Goal: Book appointment/travel/reservation

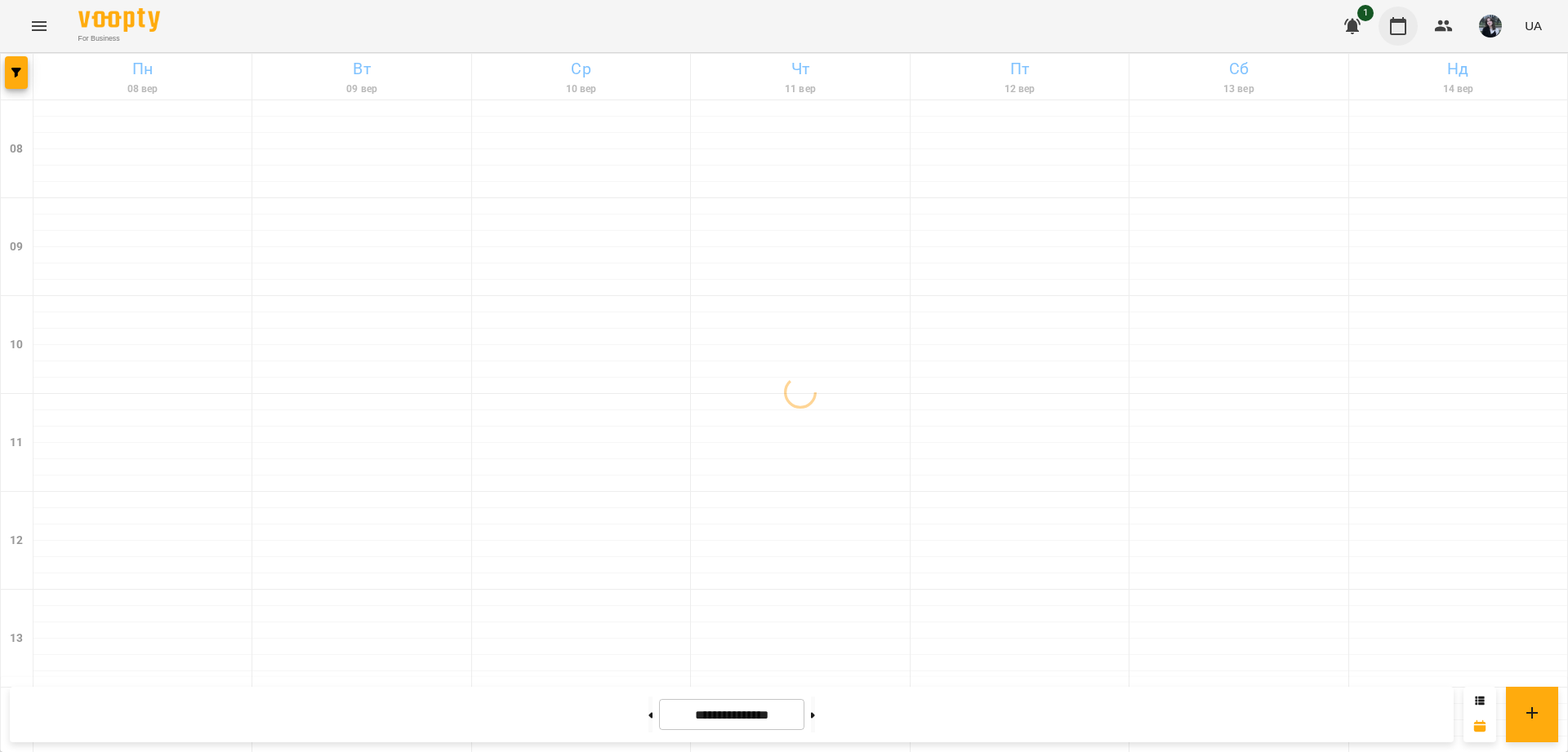
click at [1397, 29] on icon "button" at bounding box center [1398, 26] width 20 height 20
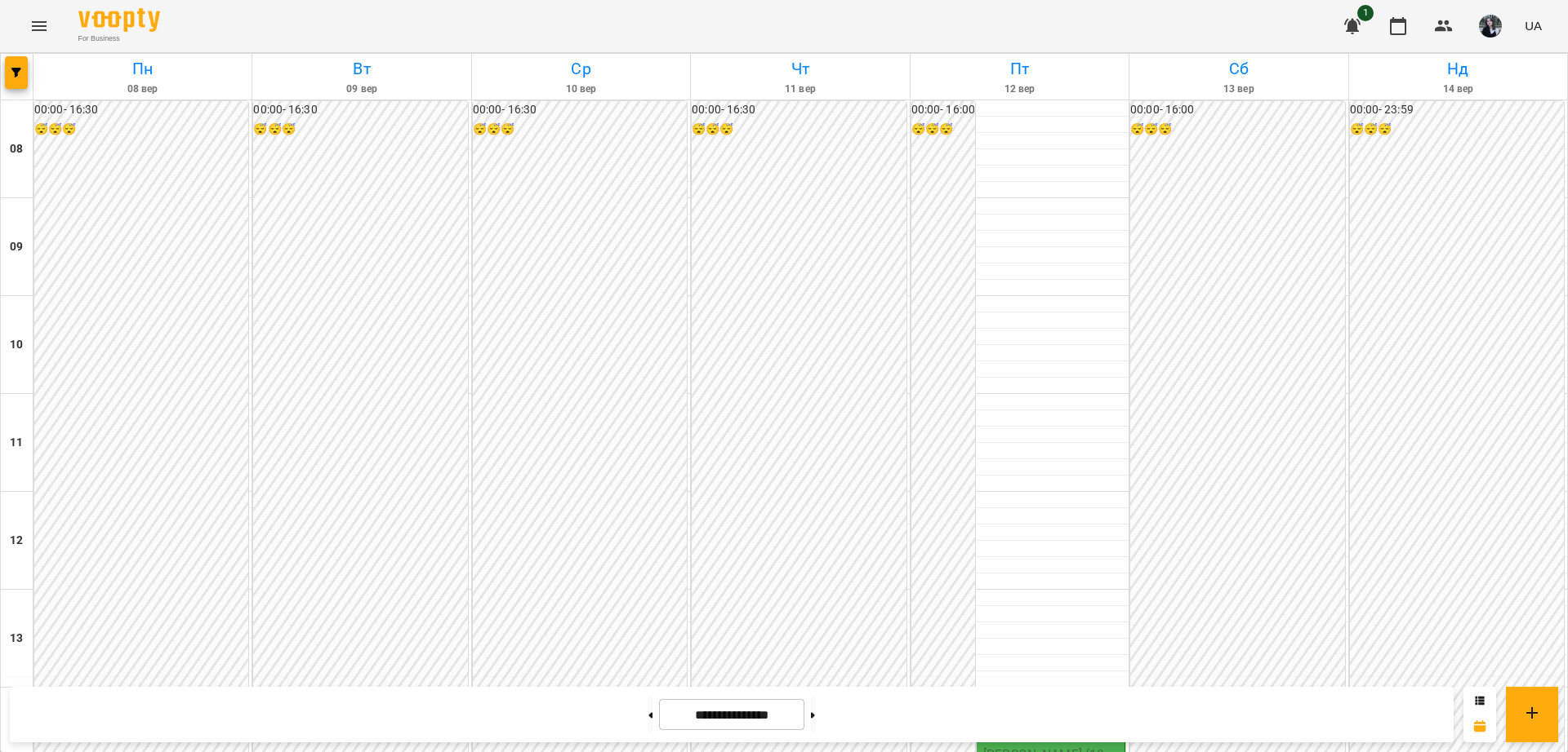
scroll to position [793, 0]
click at [815, 723] on button at bounding box center [812, 715] width 4 height 36
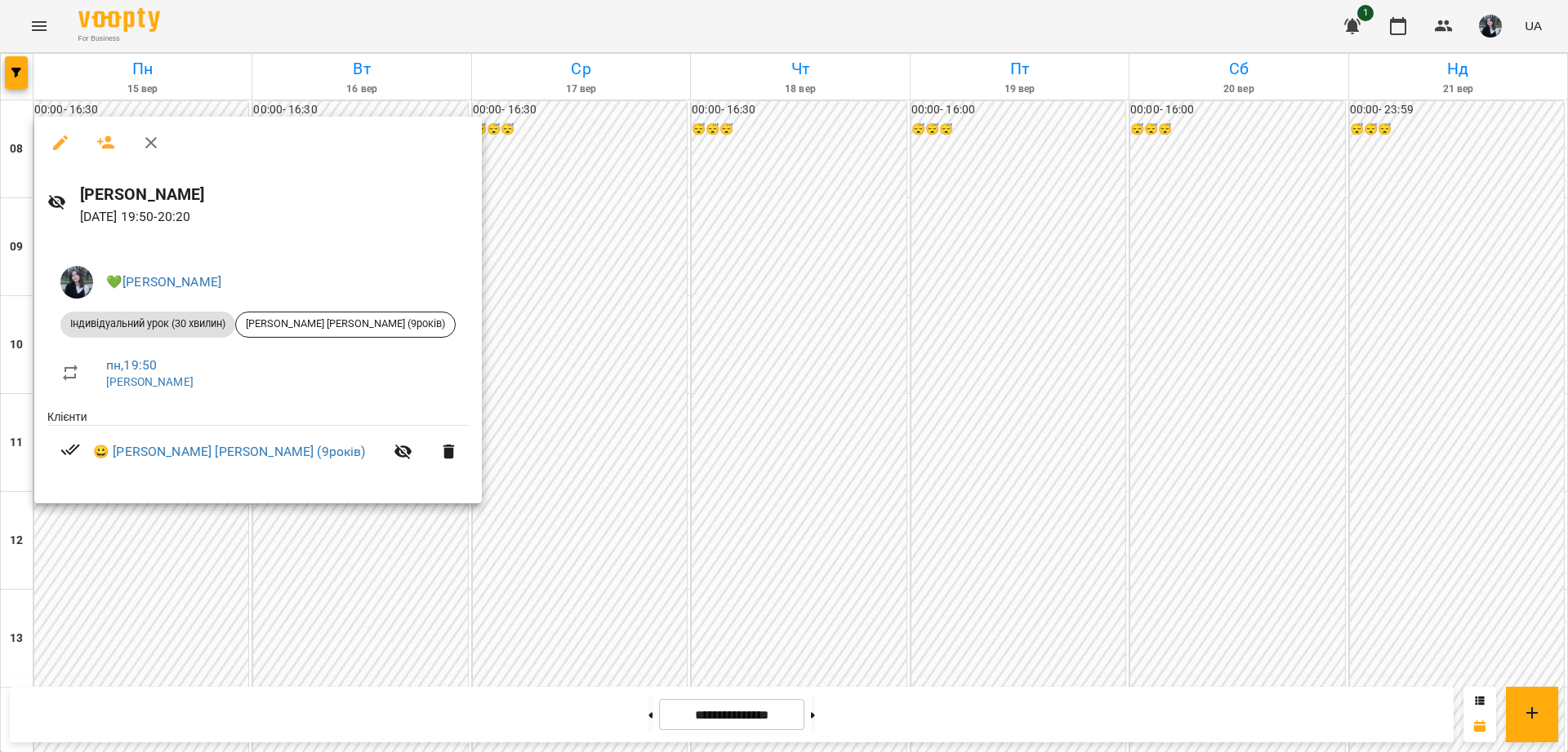
click at [181, 552] on div at bounding box center [784, 376] width 1568 height 752
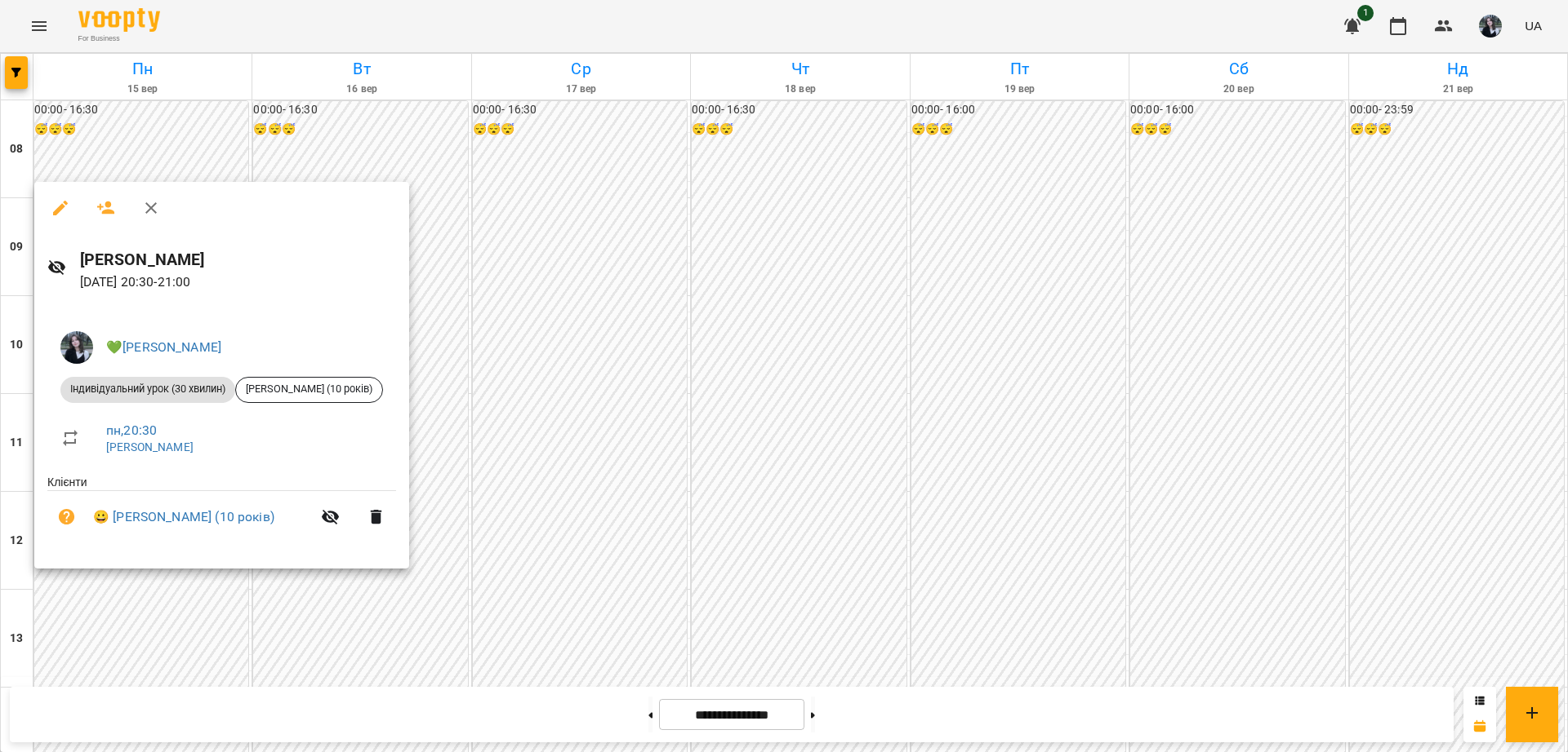
click at [180, 577] on div at bounding box center [784, 376] width 1568 height 752
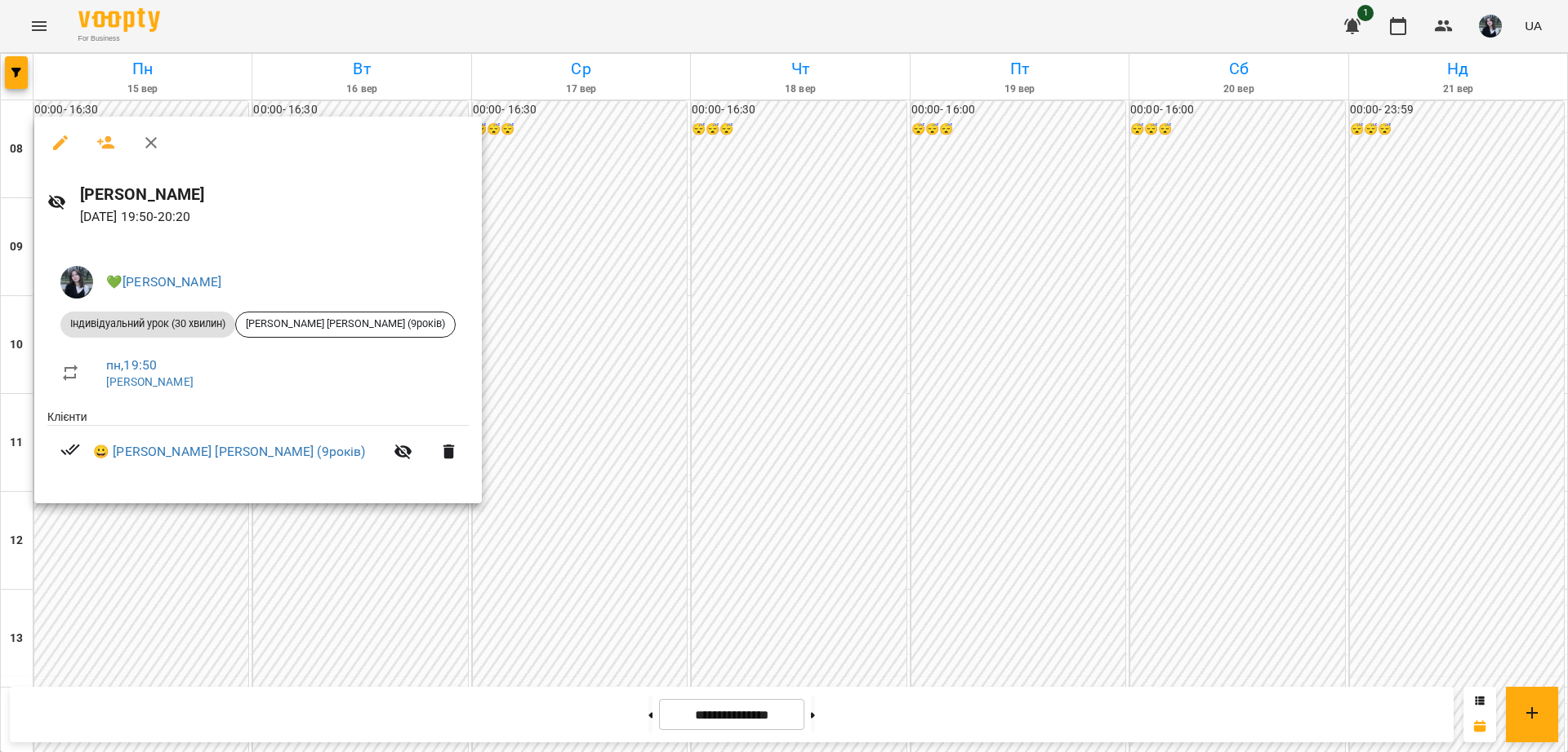
click at [182, 564] on div at bounding box center [784, 376] width 1568 height 752
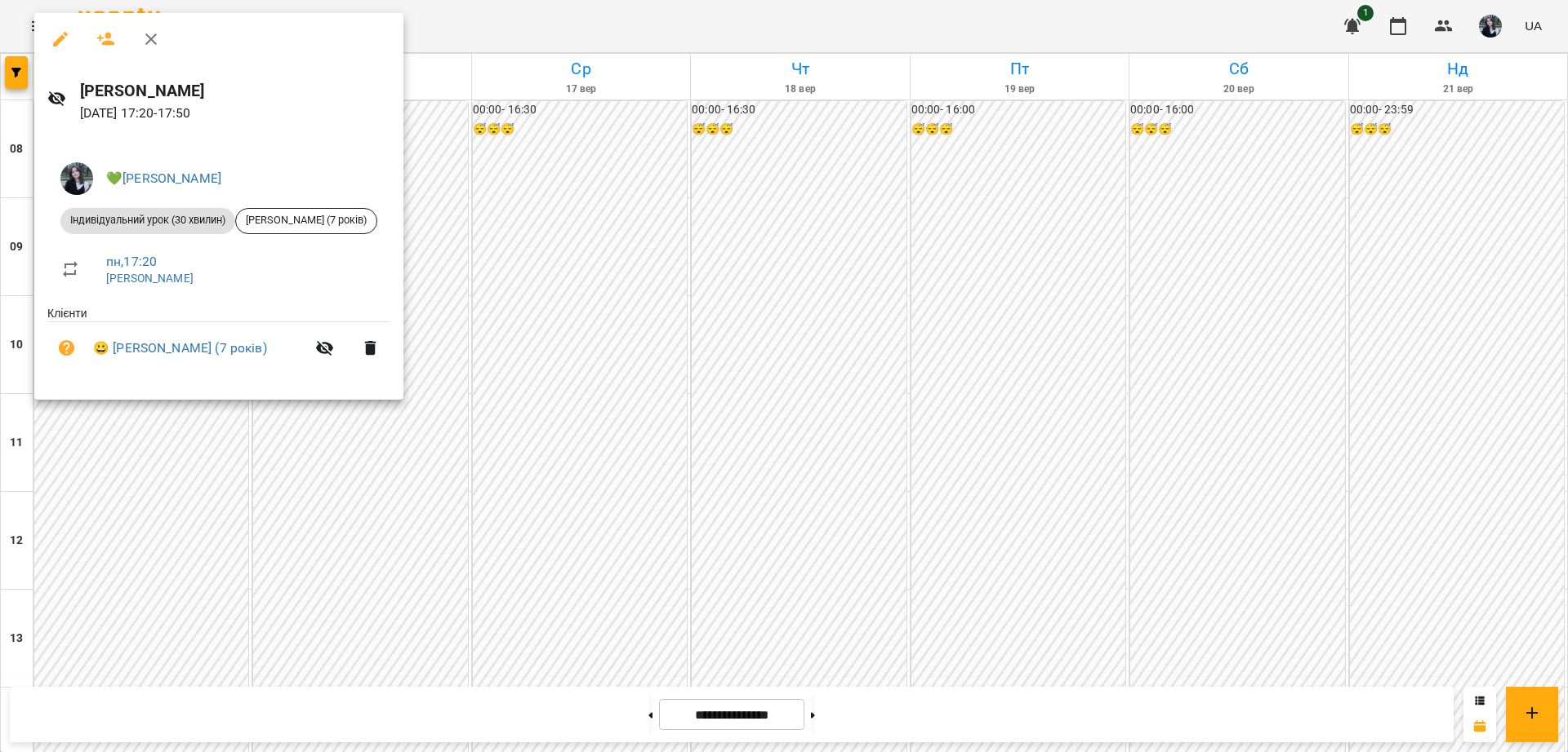
click at [203, 434] on div at bounding box center [784, 376] width 1568 height 752
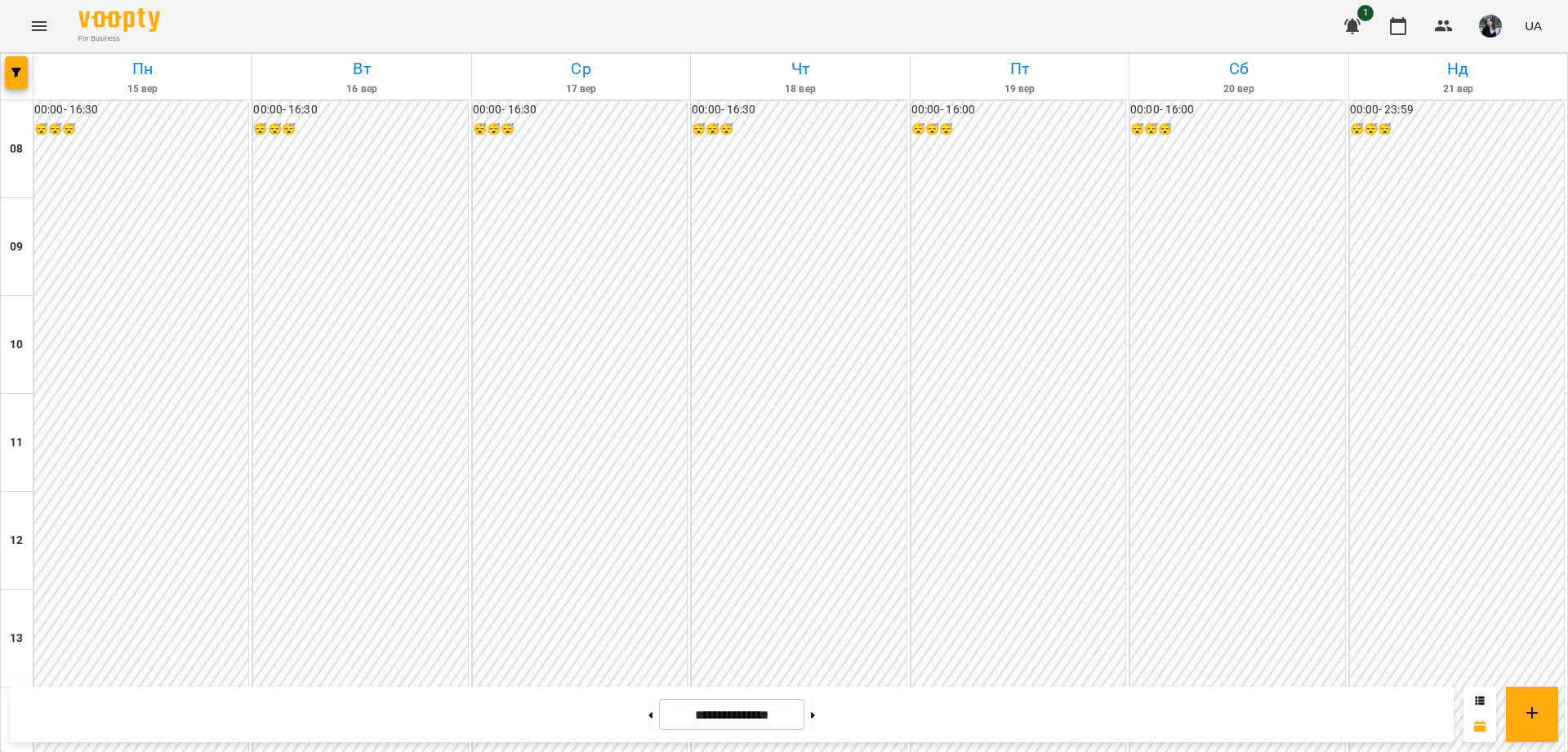
scroll to position [691, 0]
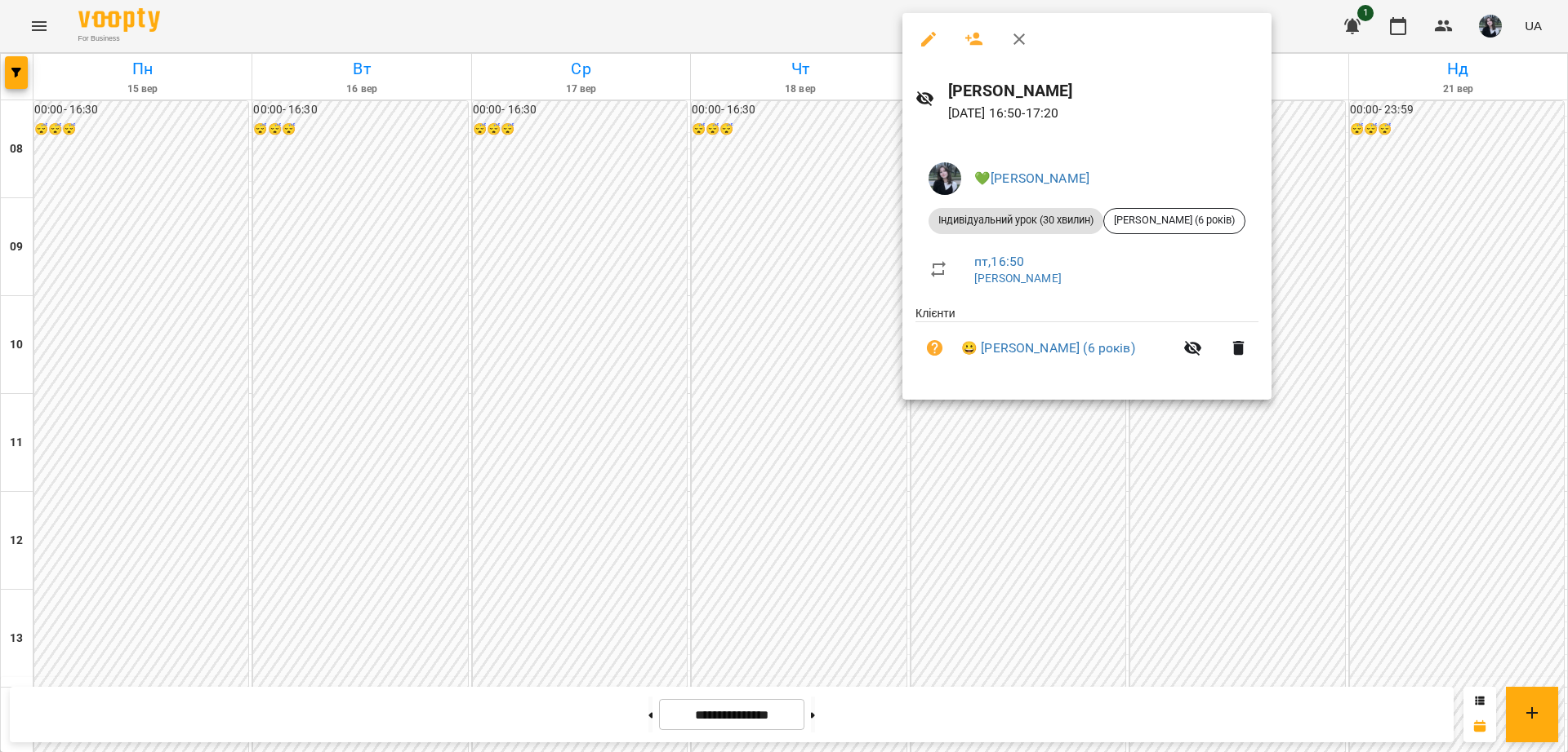
click at [956, 517] on div at bounding box center [784, 376] width 1568 height 752
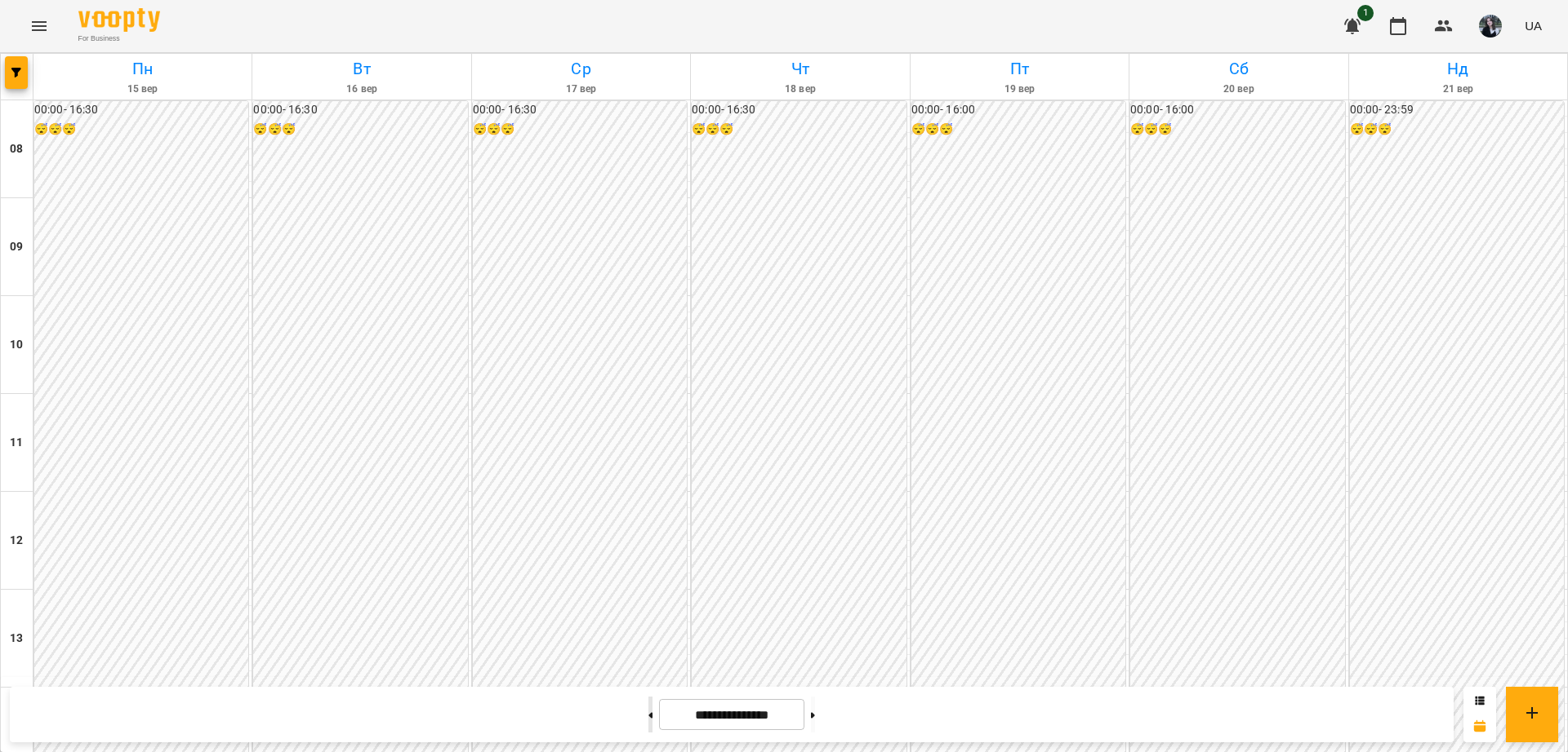
click at [649, 721] on button at bounding box center [650, 715] width 4 height 36
type input "**********"
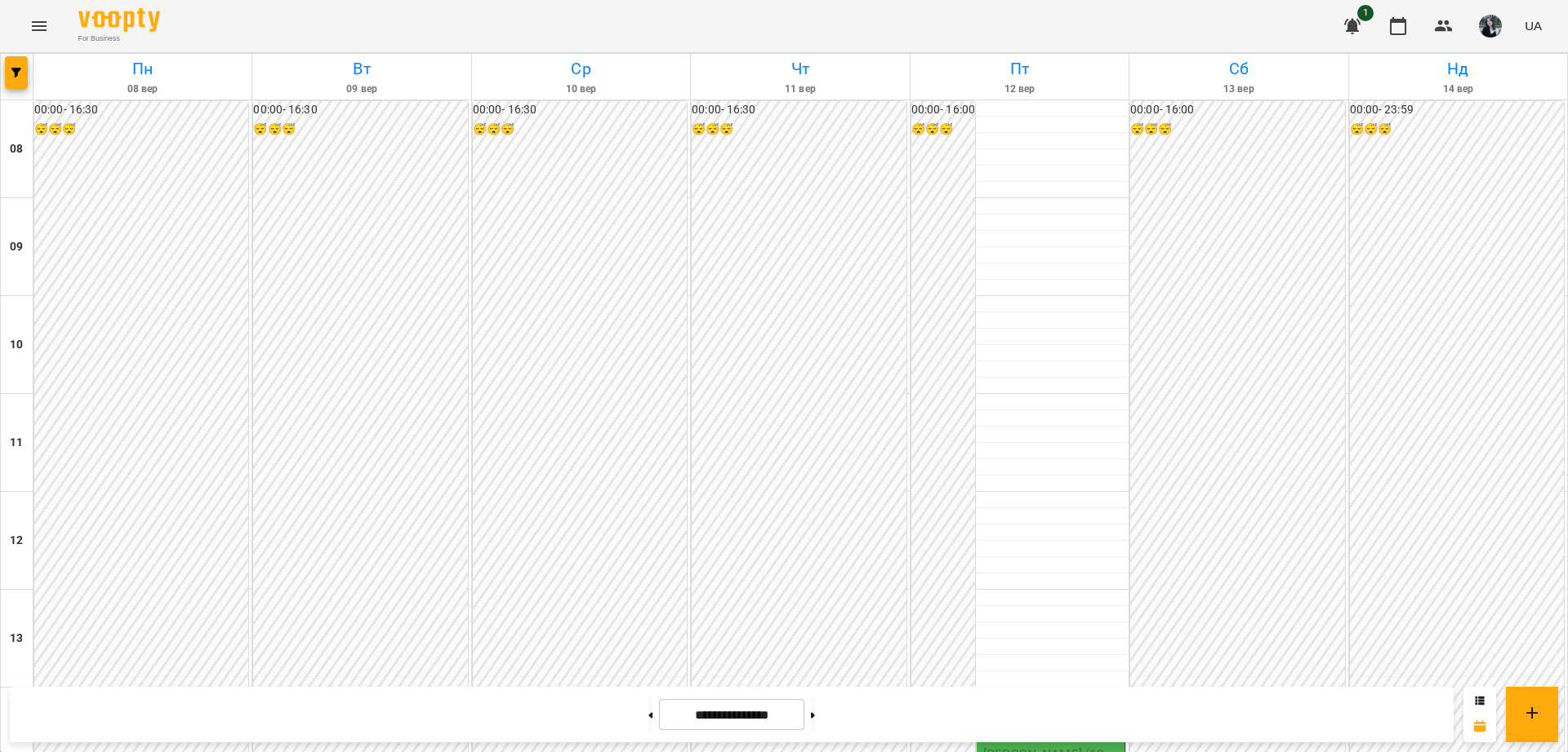
scroll to position [487, 0]
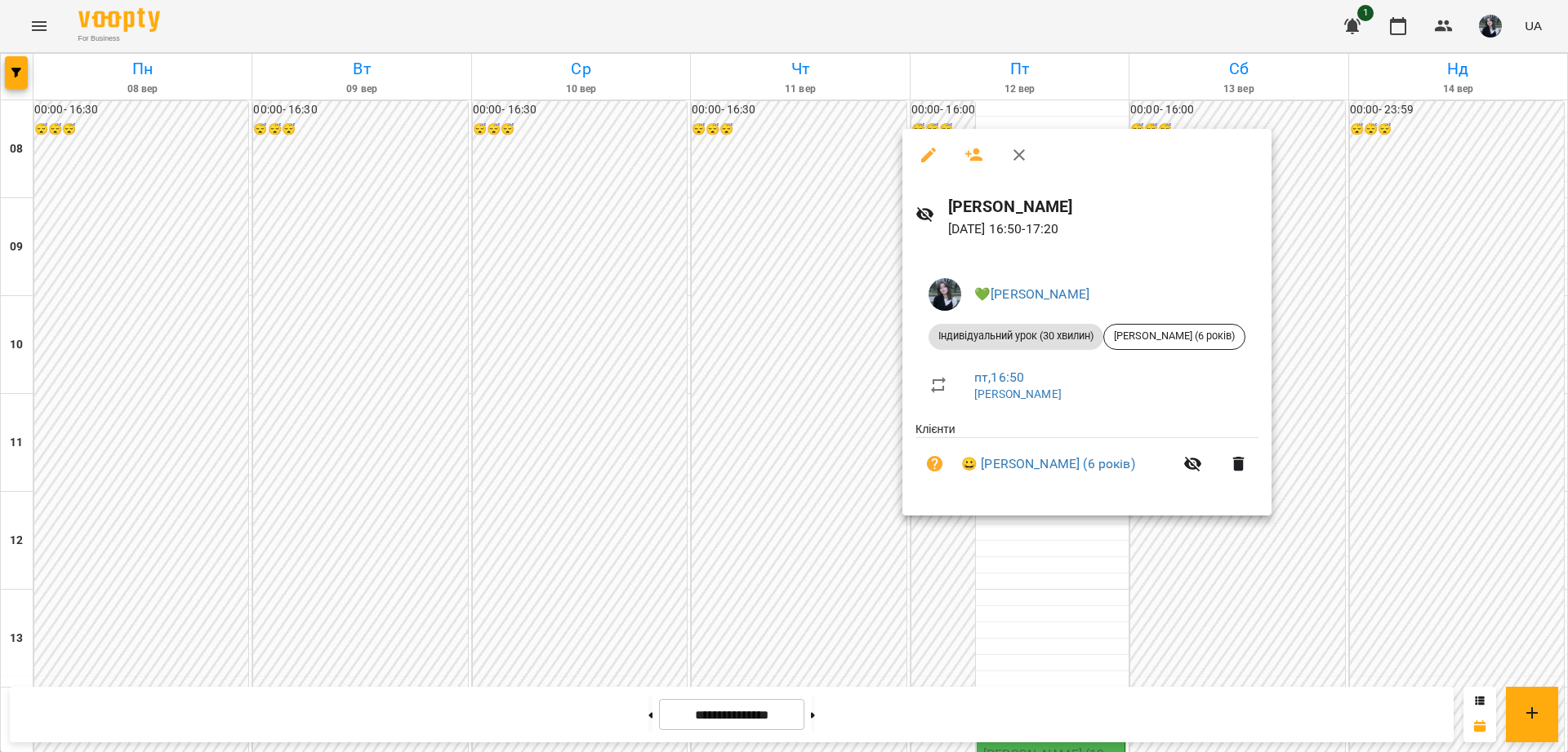
click at [963, 569] on div at bounding box center [784, 376] width 1568 height 752
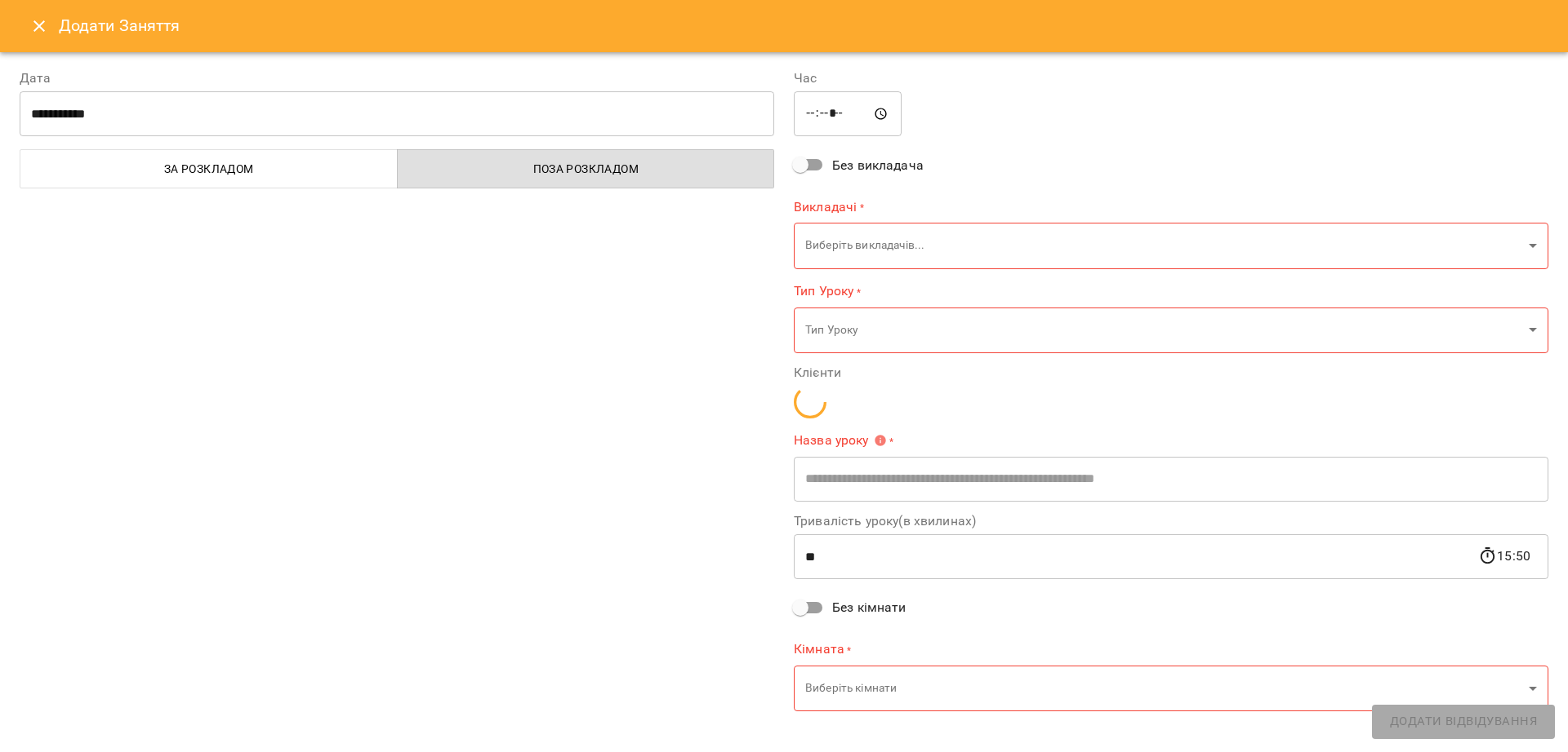
type input "**********"
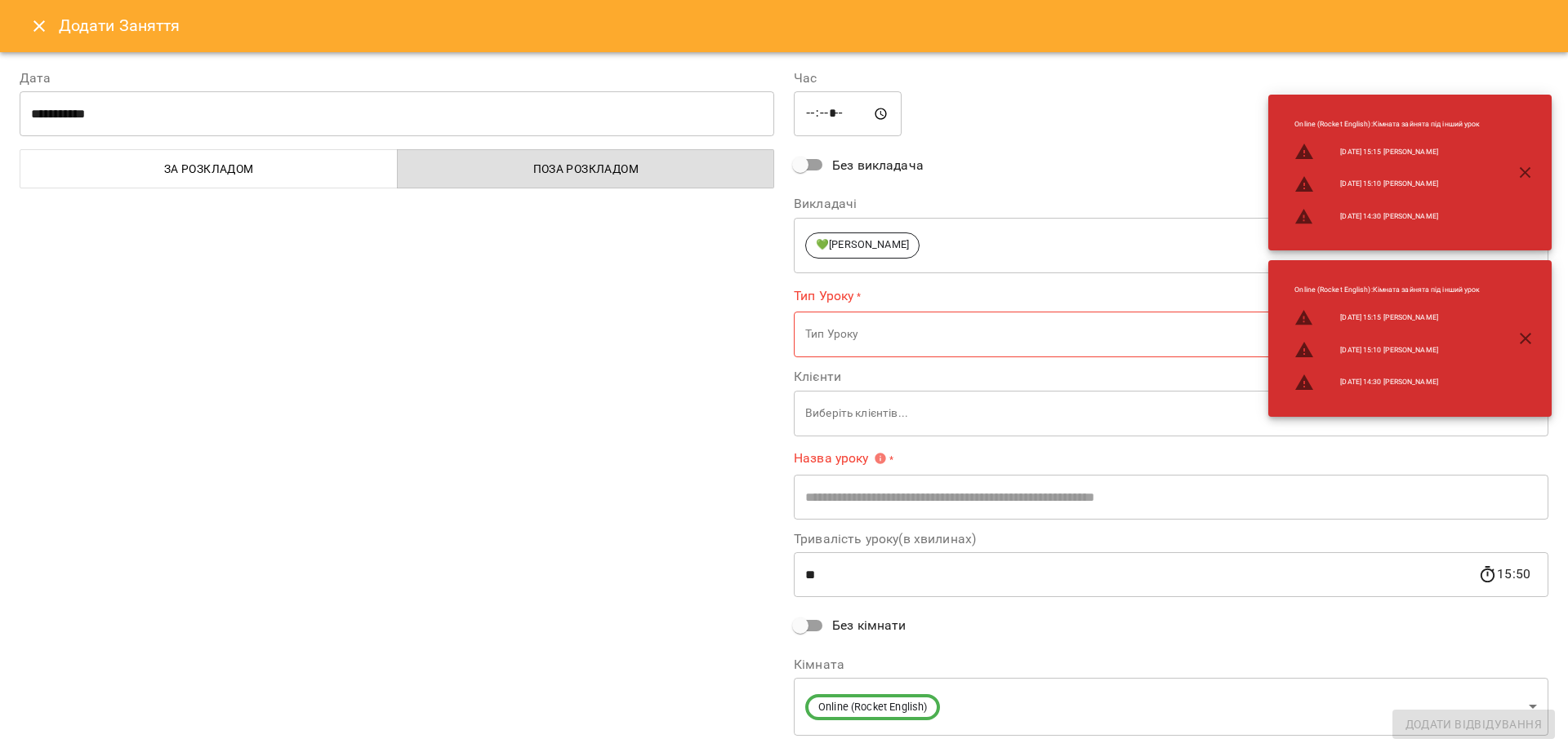
click at [35, 25] on icon "Close" at bounding box center [39, 26] width 20 height 20
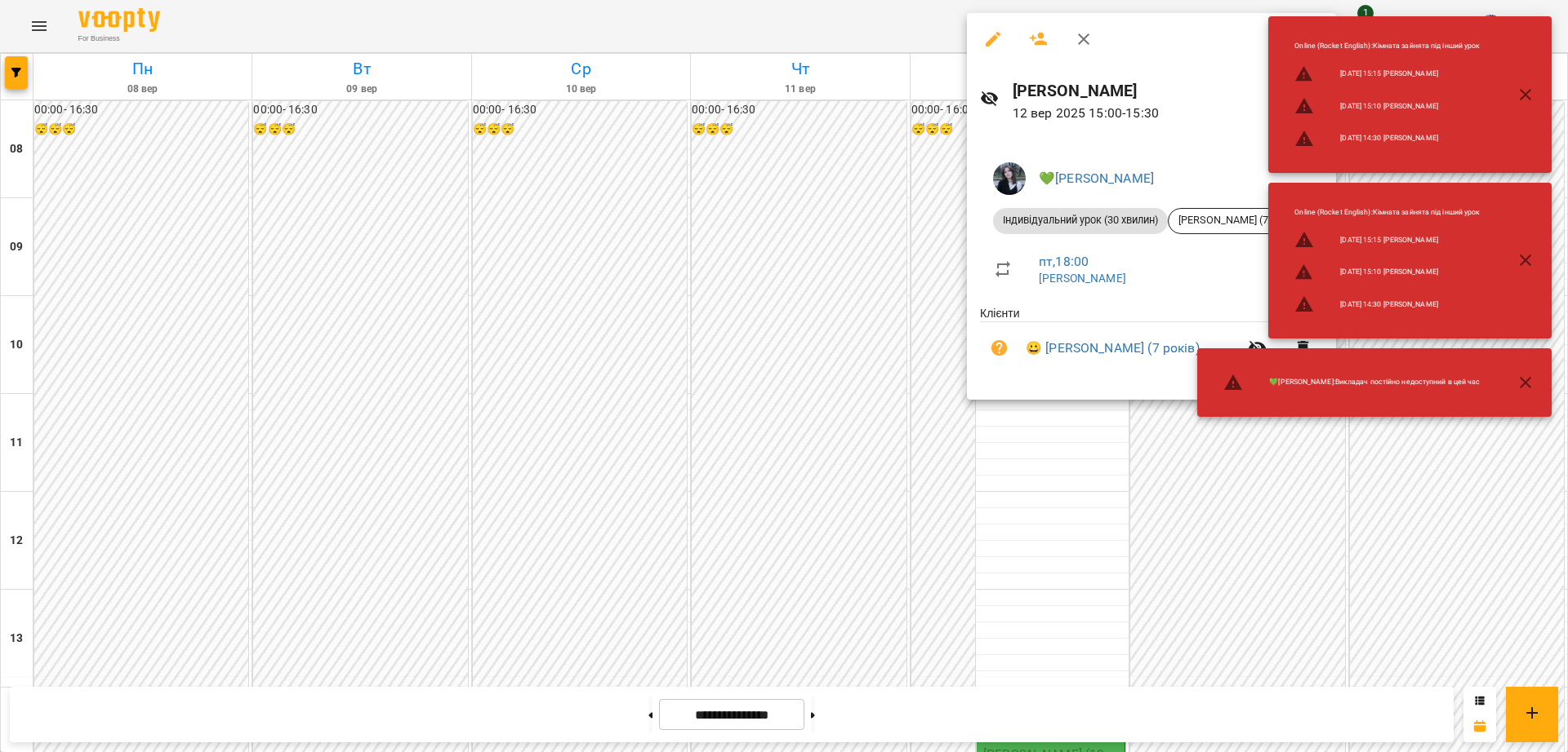
click at [999, 518] on div at bounding box center [784, 376] width 1568 height 752
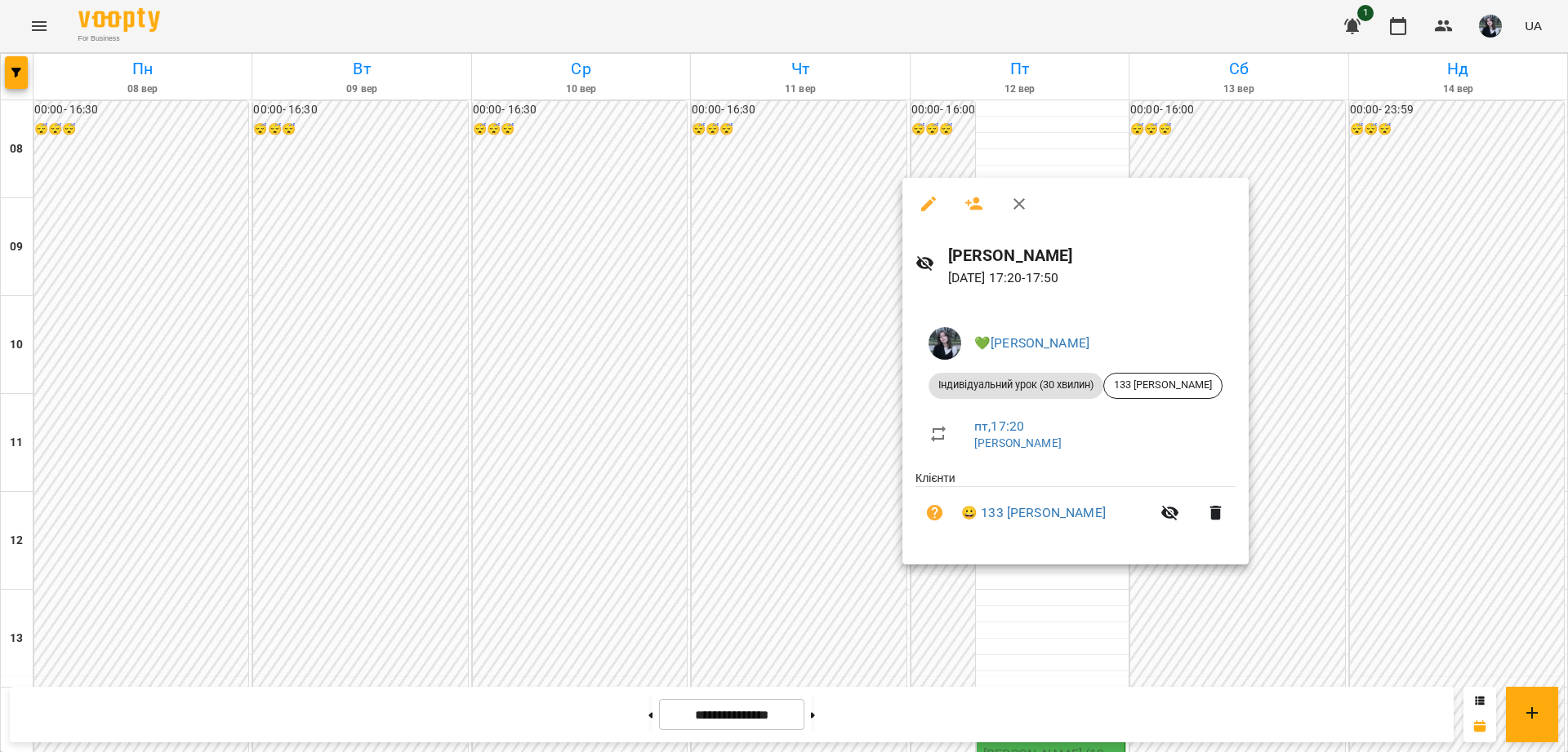
click at [1009, 680] on div at bounding box center [784, 376] width 1568 height 752
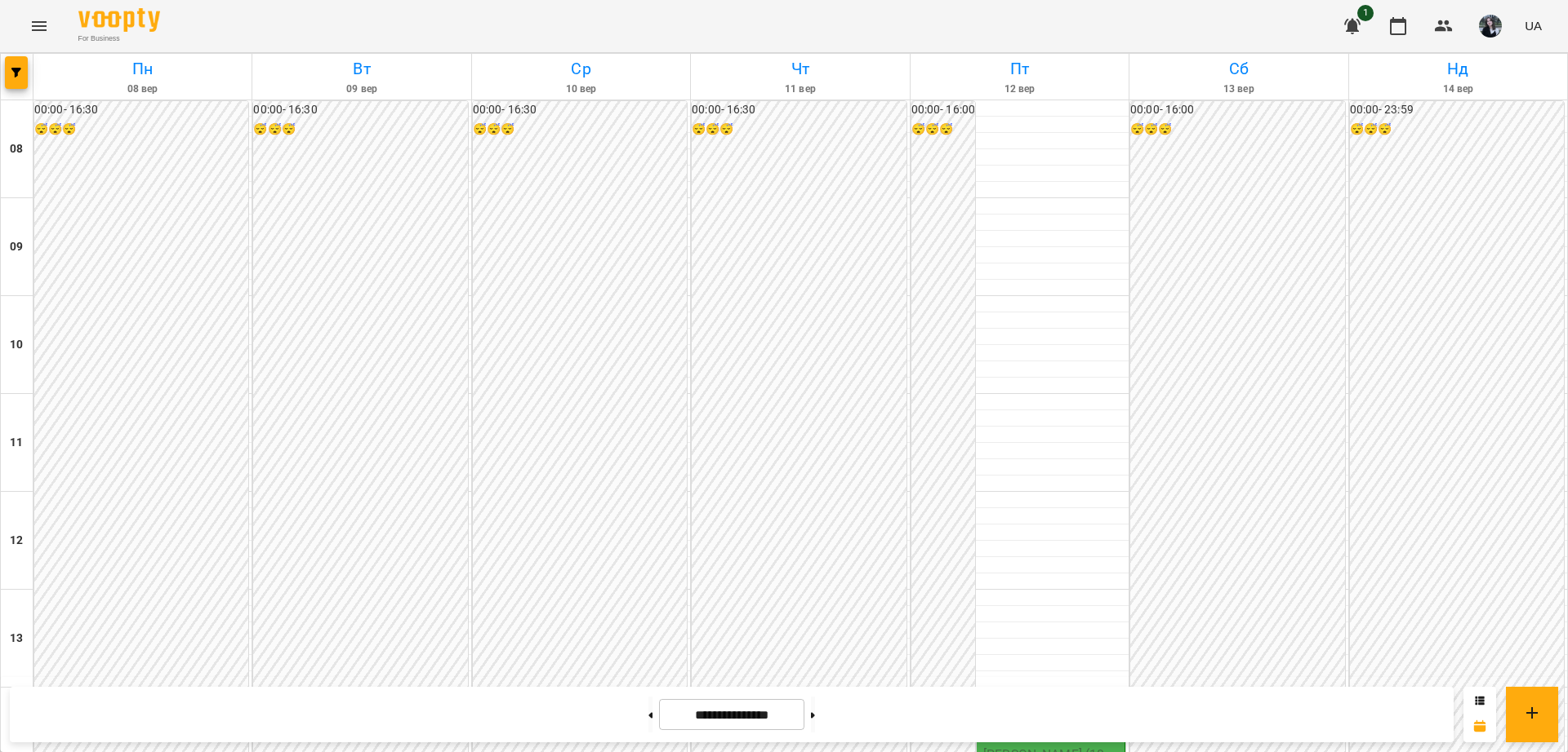
scroll to position [589, 0]
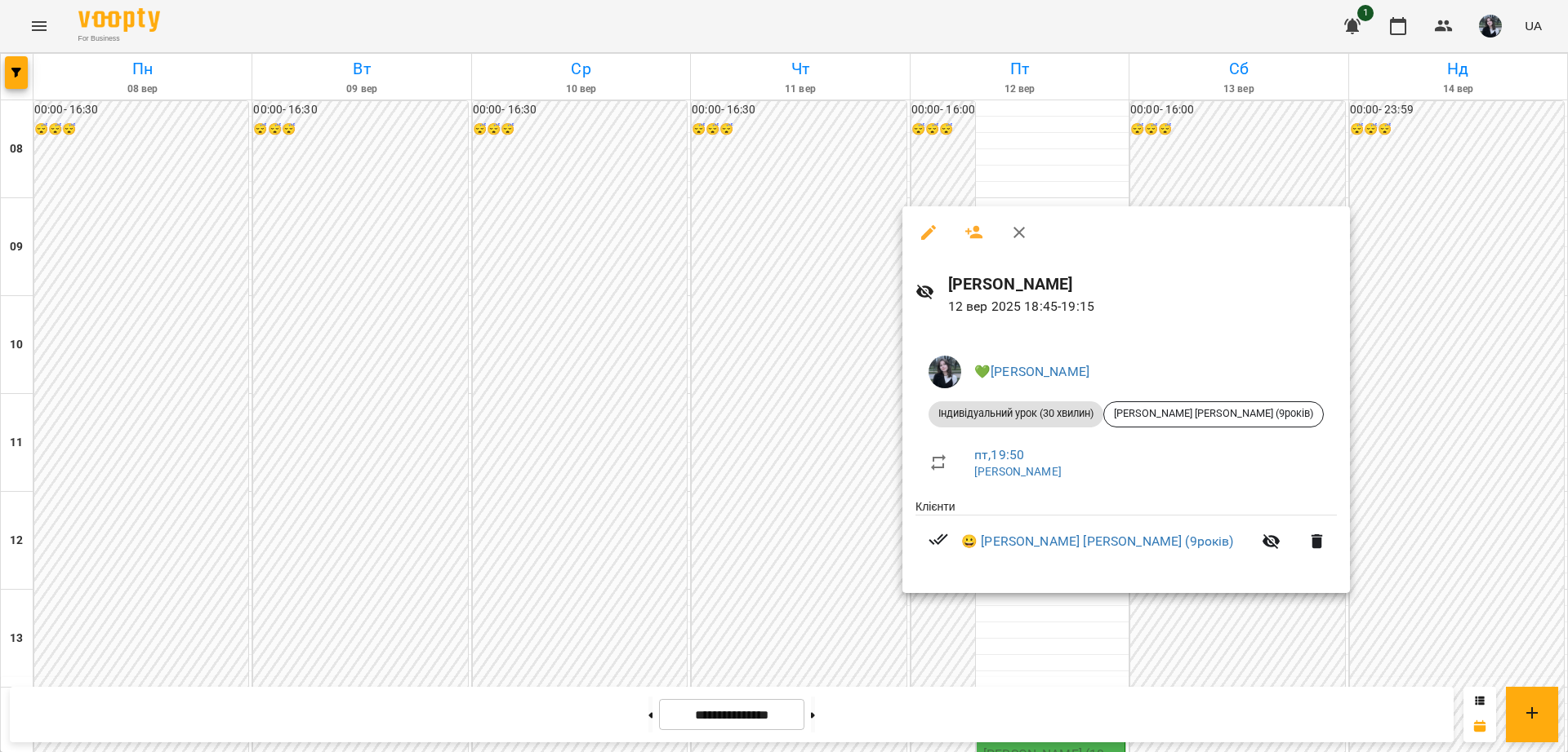
click at [1002, 607] on div at bounding box center [784, 376] width 1568 height 752
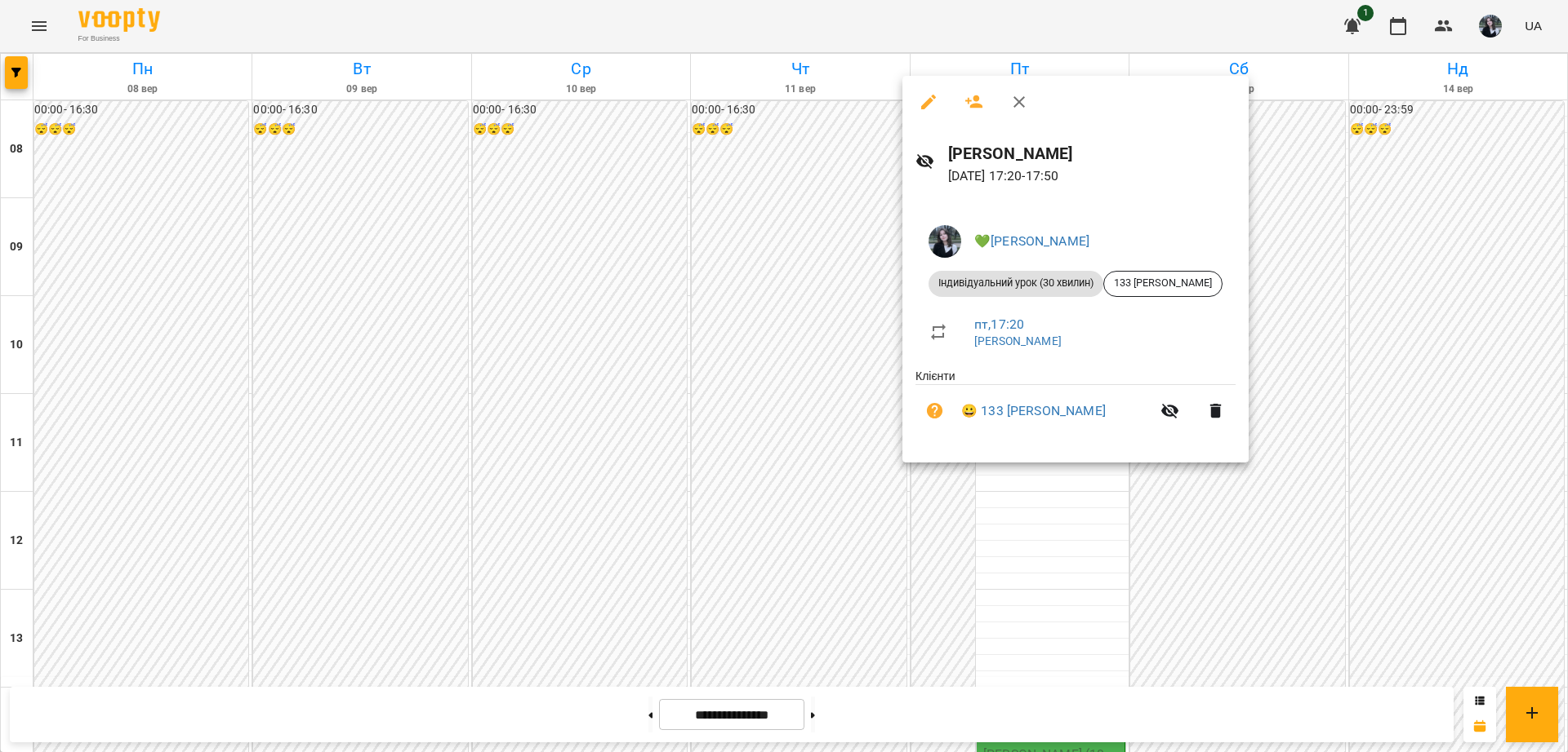
click at [976, 516] on div at bounding box center [784, 376] width 1568 height 752
